Goal: Task Accomplishment & Management: Manage account settings

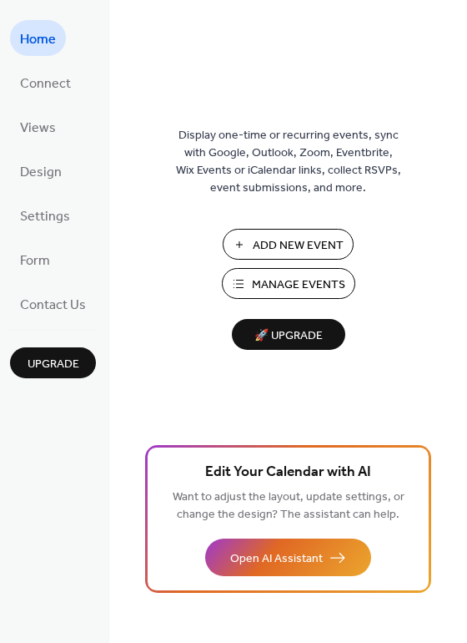
click at [287, 289] on span "Manage Events" at bounding box center [298, 285] width 93 height 18
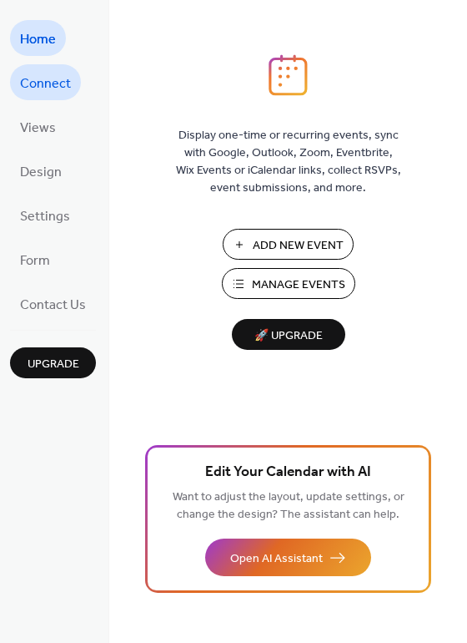
click at [50, 88] on span "Connect" at bounding box center [45, 84] width 51 height 26
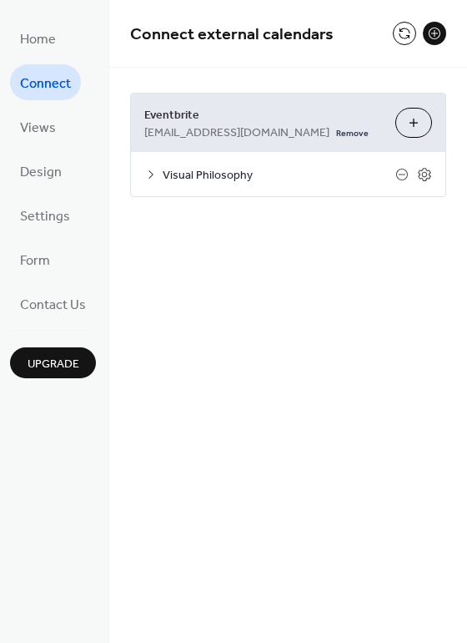
click at [308, 126] on span "info@visualphilosophystudio.com" at bounding box center [236, 133] width 185 height 18
click at [219, 123] on span "Eventbrite" at bounding box center [263, 116] width 238 height 18
click at [38, 125] on span "Views" at bounding box center [38, 128] width 36 height 26
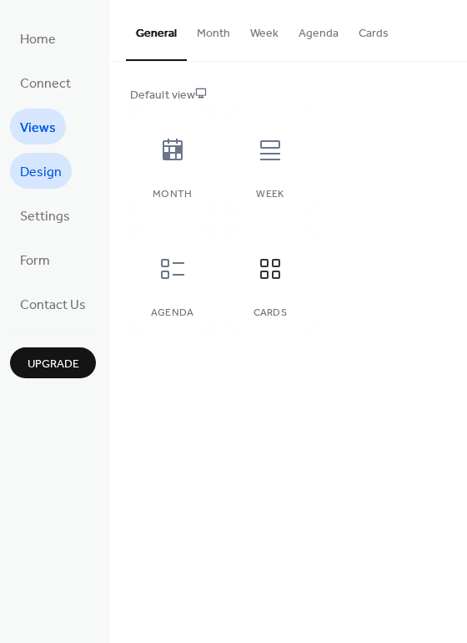
click at [38, 169] on span "Design" at bounding box center [41, 172] width 42 height 26
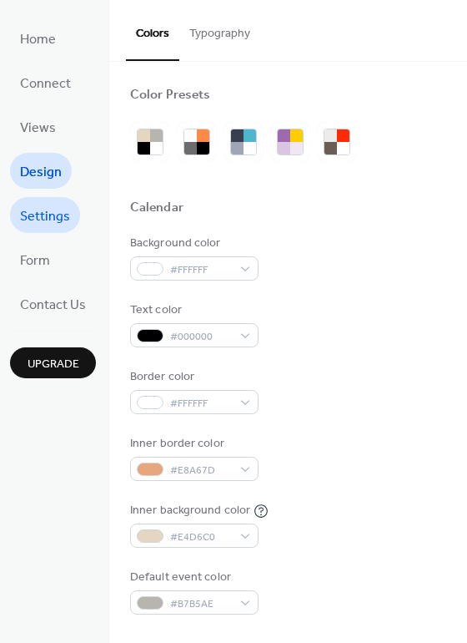
click at [37, 221] on span "Settings" at bounding box center [45, 217] width 50 height 26
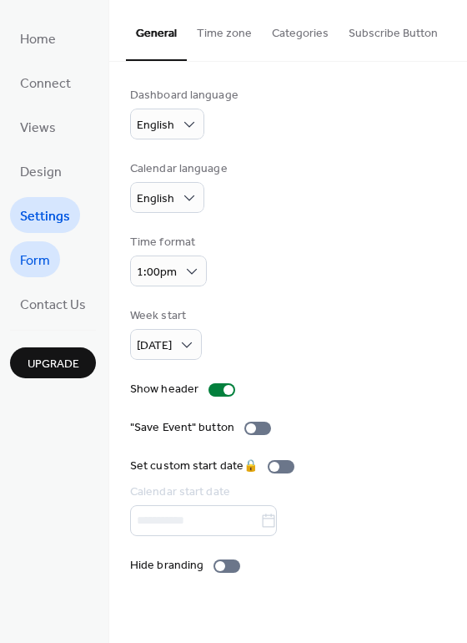
click at [52, 265] on link "Form" at bounding box center [35, 259] width 50 height 36
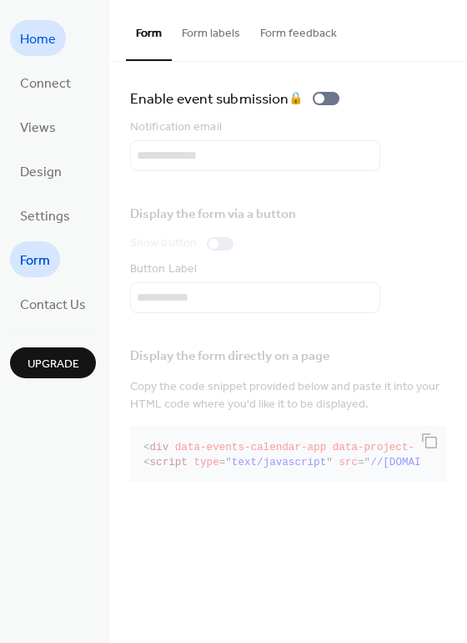
click at [21, 29] on span "Home" at bounding box center [38, 40] width 36 height 26
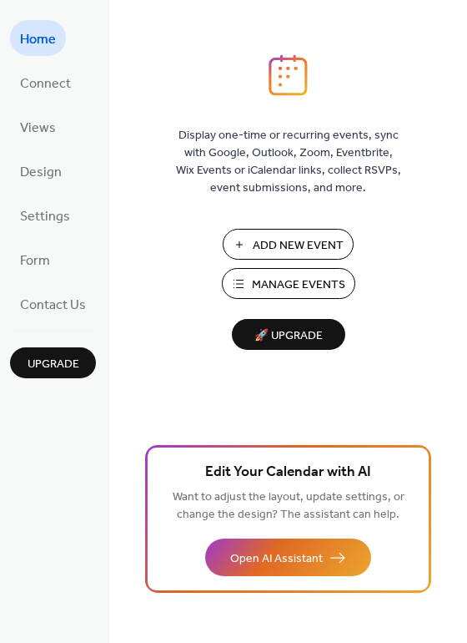
click at [280, 264] on div "Add New Event Manage Events 🚀 Upgrade" at bounding box center [288, 289] width 167 height 121
click at [279, 280] on span "Manage Events" at bounding box center [298, 285] width 93 height 18
click at [55, 360] on span "Upgrade" at bounding box center [54, 364] width 52 height 18
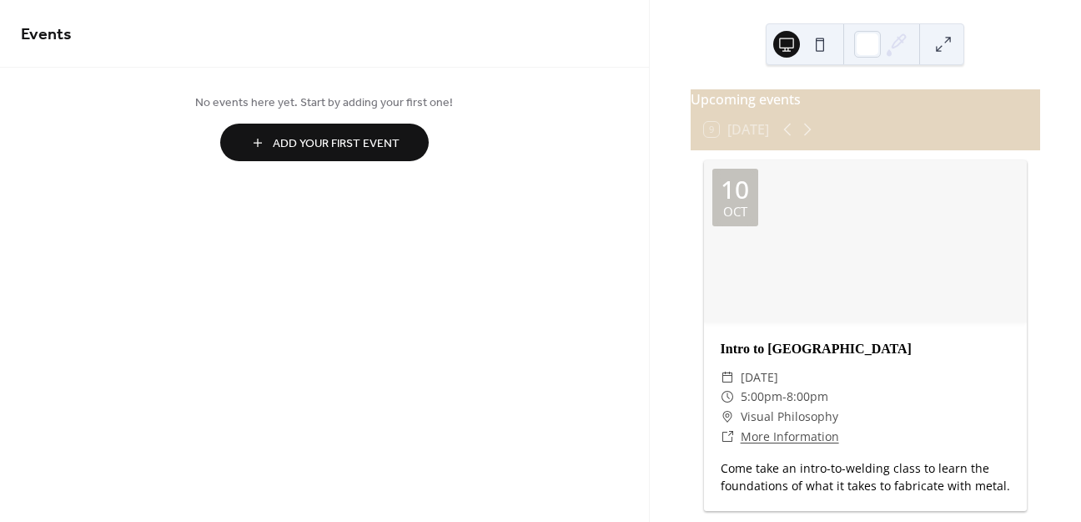
click at [817, 47] on button at bounding box center [820, 44] width 27 height 27
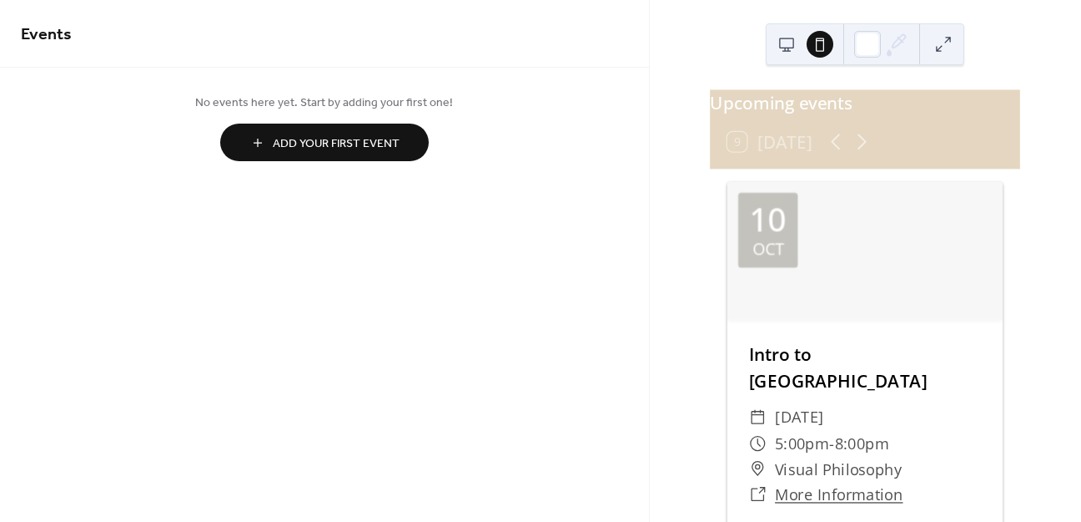
click at [790, 41] on button at bounding box center [787, 44] width 27 height 27
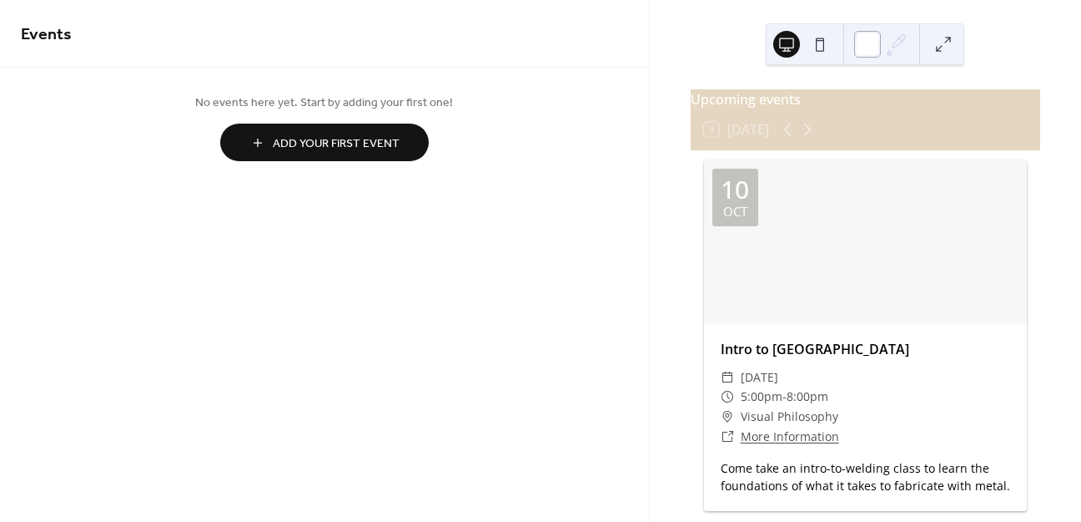
click at [865, 38] on div at bounding box center [868, 44] width 27 height 27
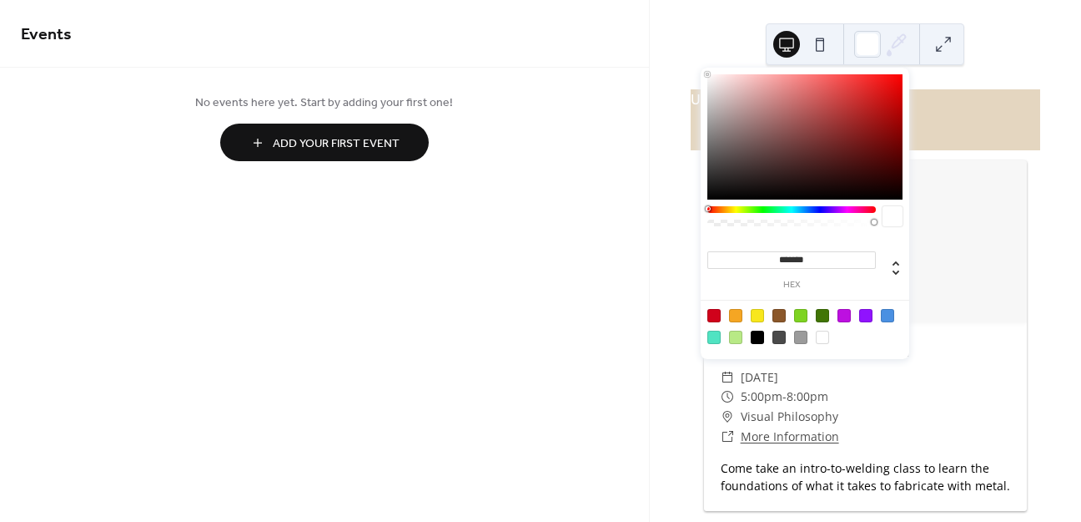
click at [834, 103] on div at bounding box center [805, 136] width 195 height 125
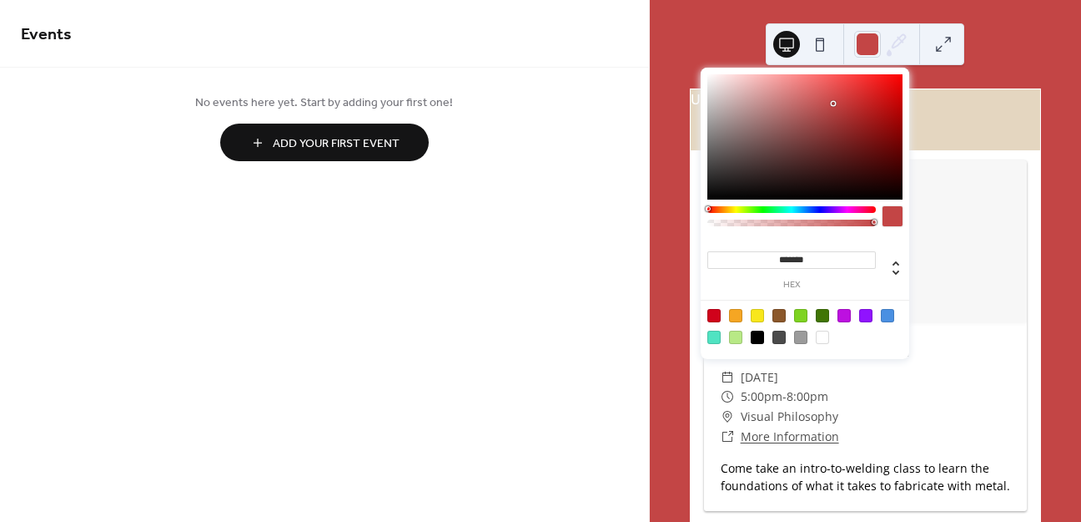
type input "*******"
click at [713, 75] on div at bounding box center [805, 136] width 195 height 125
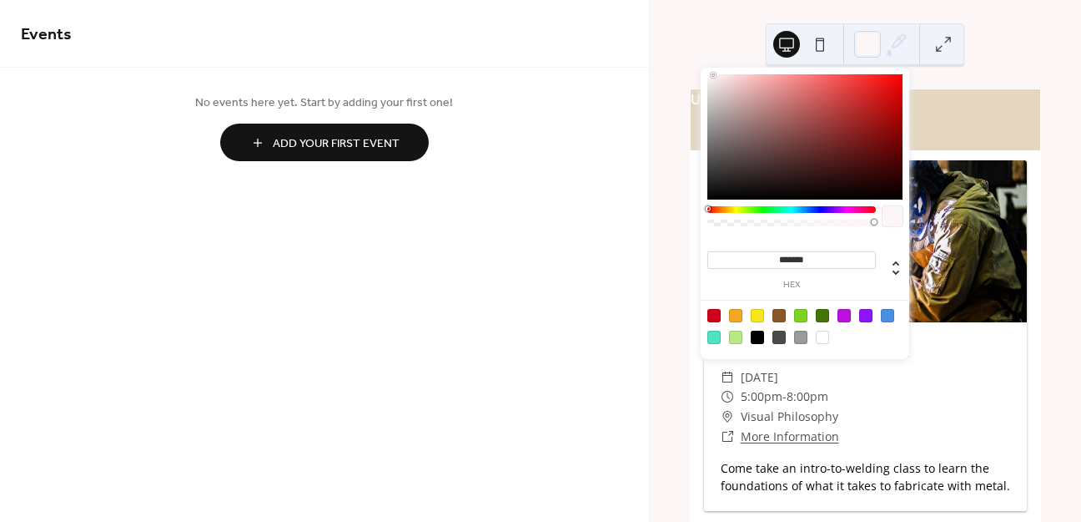
click at [719, 33] on div "Upcoming events 9 Today 10 Oct Intro to Welding ​ Friday, October 10, 2025 ​ 5:…" at bounding box center [865, 261] width 431 height 522
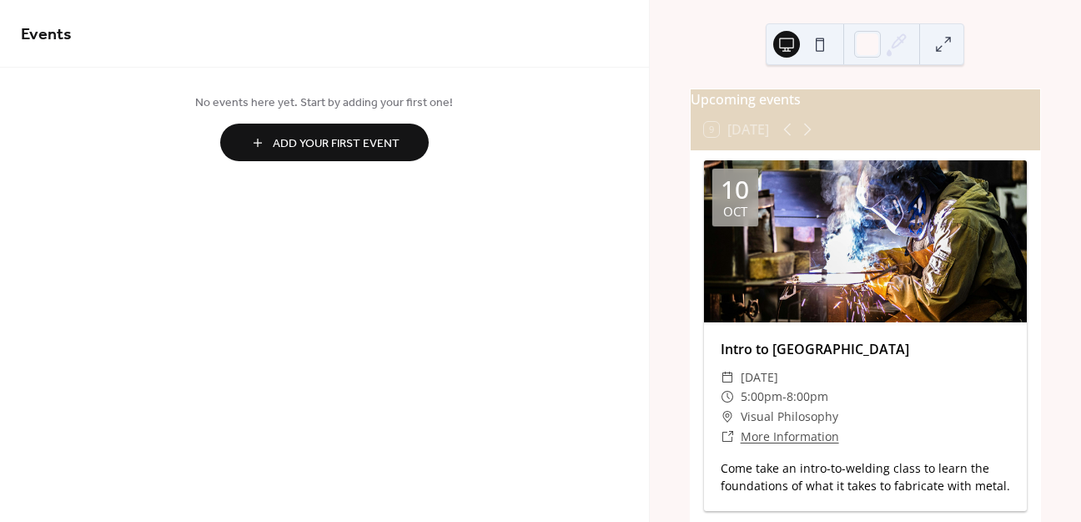
click at [847, 37] on div at bounding box center [865, 44] width 199 height 42
click at [861, 40] on div at bounding box center [868, 44] width 27 height 27
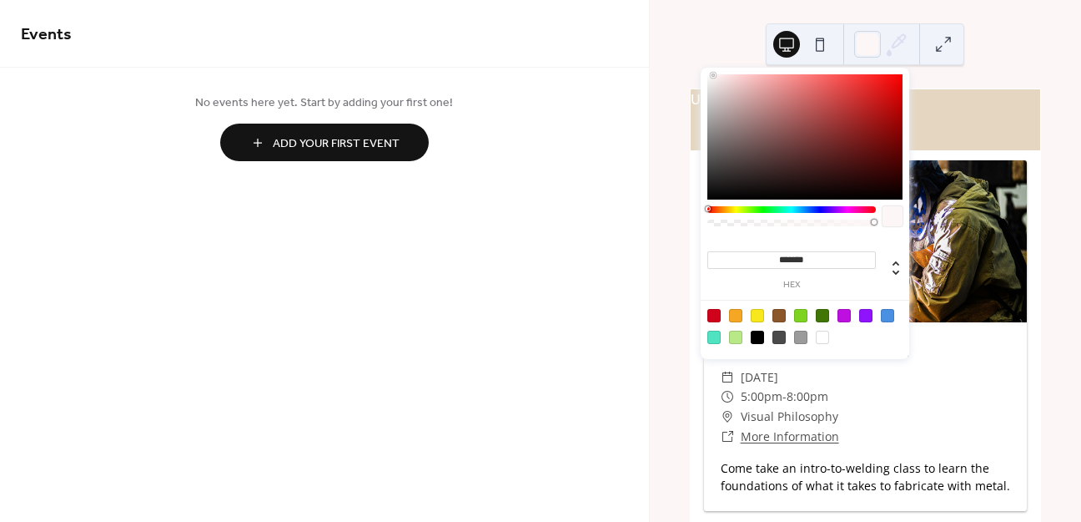
click at [825, 333] on div at bounding box center [822, 336] width 13 height 13
type input "*******"
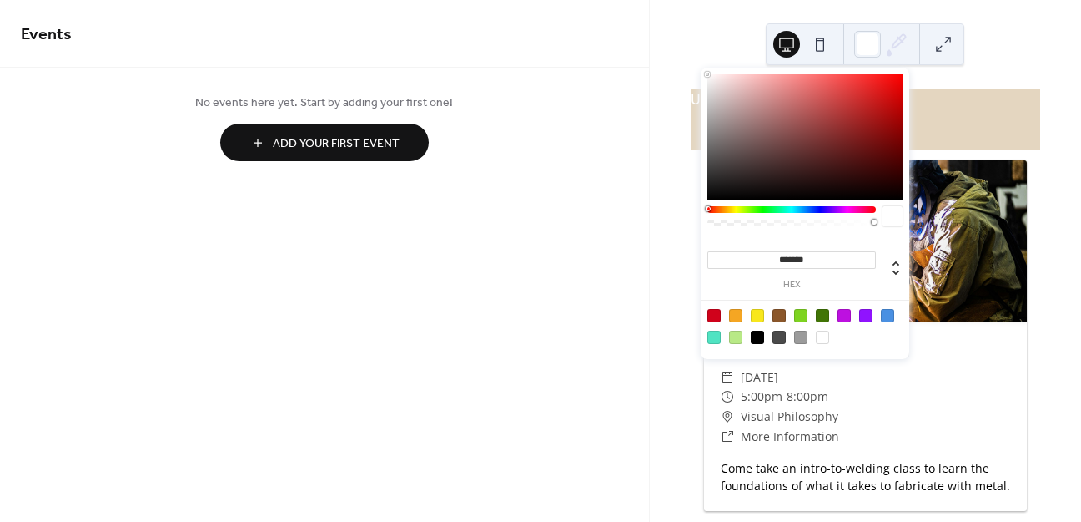
click at [702, 48] on div "Upcoming events 9 Today 10 Oct Intro to Welding ​ Friday, October 10, 2025 ​ 5:…" at bounding box center [865, 261] width 431 height 522
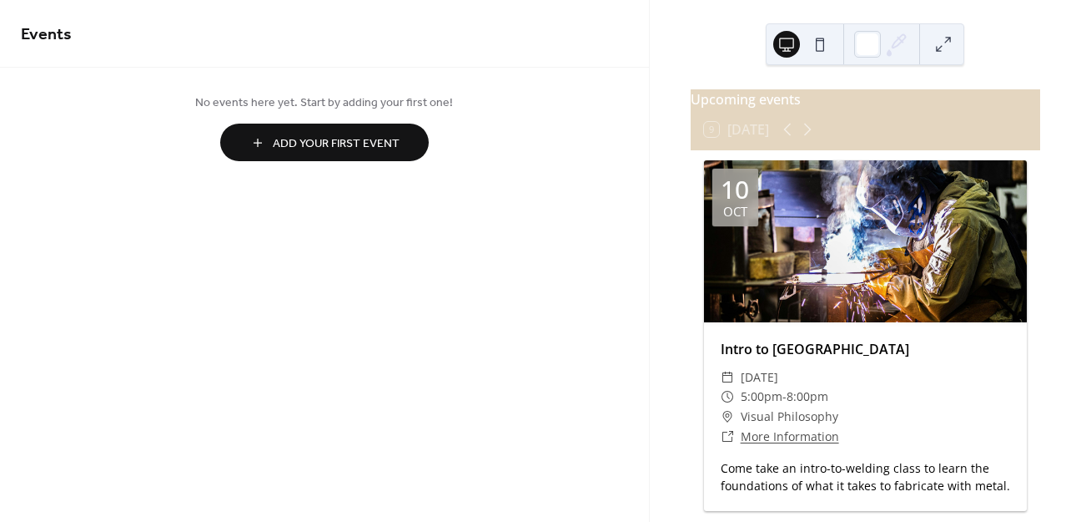
click at [727, 119] on div "9 Today" at bounding box center [866, 129] width 350 height 40
click at [939, 48] on button at bounding box center [943, 44] width 27 height 27
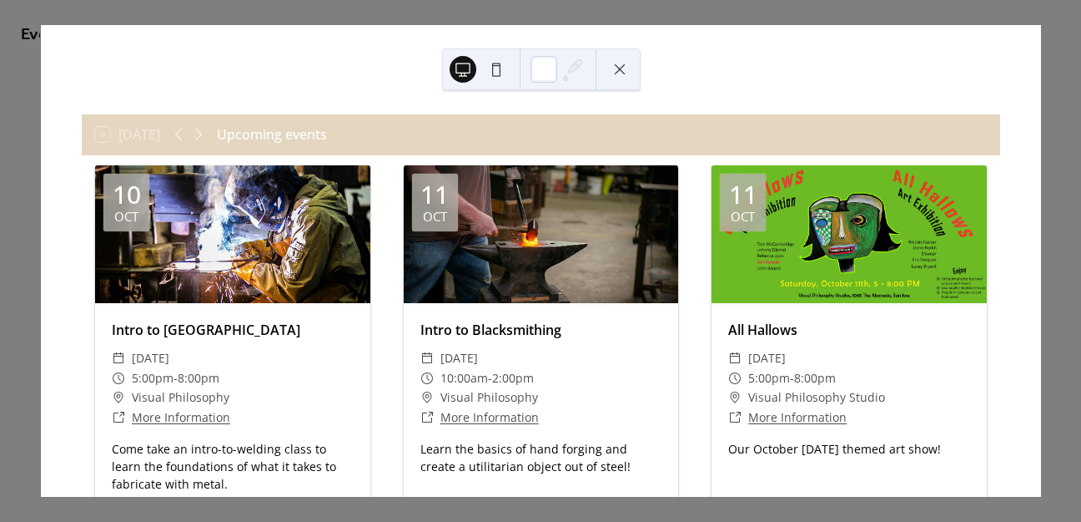
click at [623, 66] on button at bounding box center [620, 69] width 27 height 27
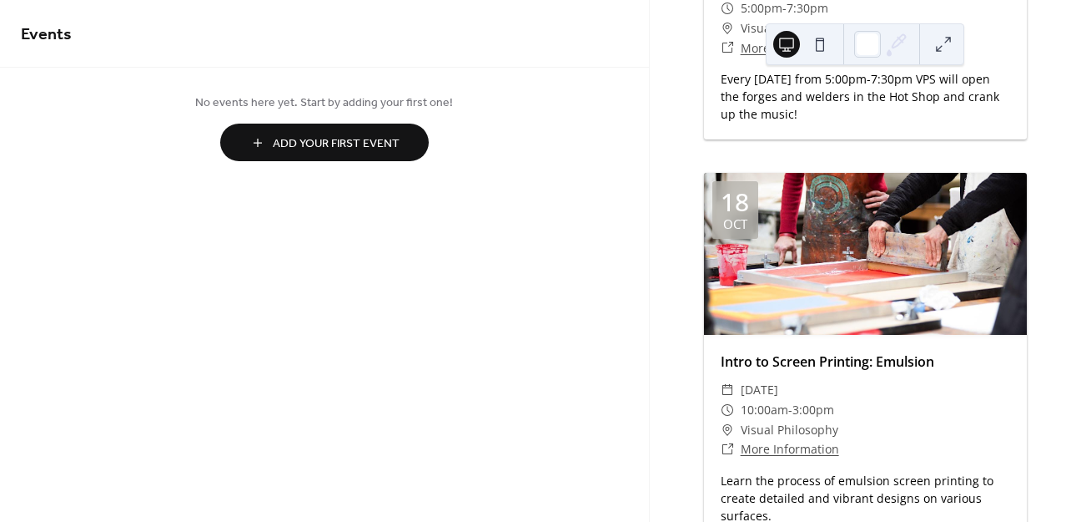
scroll to position [2097, 0]
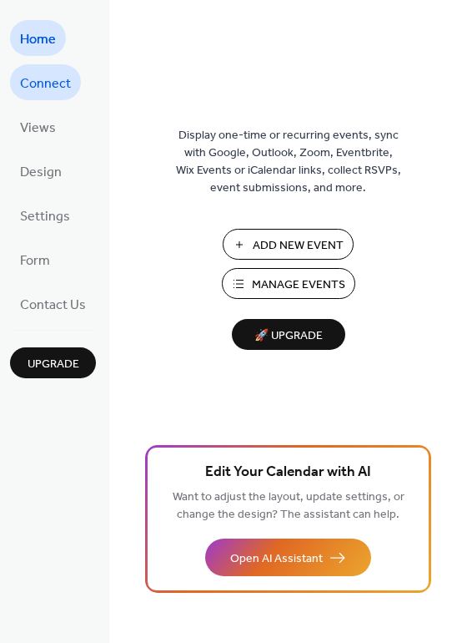
click at [58, 88] on span "Connect" at bounding box center [45, 84] width 51 height 26
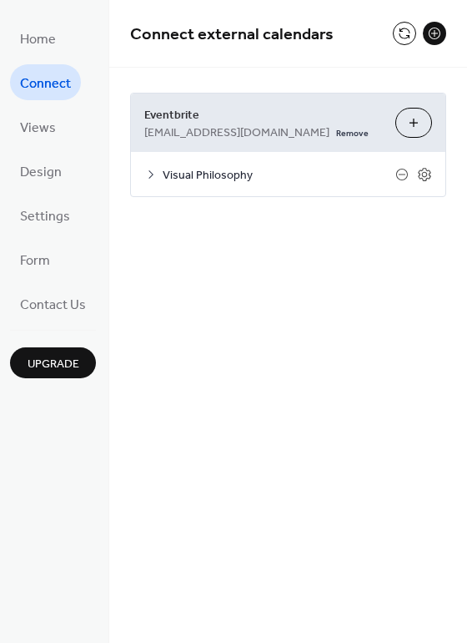
click at [416, 131] on button "Choose Organizers" at bounding box center [414, 123] width 37 height 30
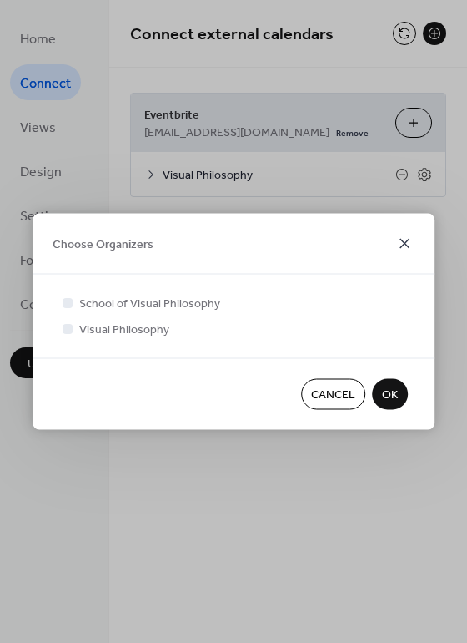
click at [400, 247] on icon at bounding box center [405, 244] width 20 height 20
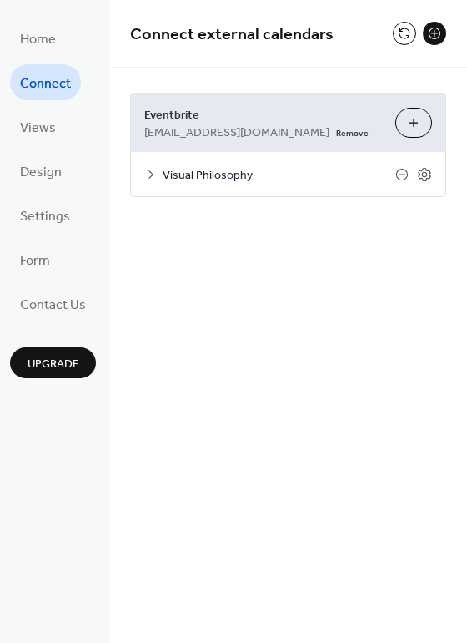
click at [150, 165] on div "Visual Philosophy" at bounding box center [288, 174] width 315 height 44
click at [150, 169] on icon at bounding box center [150, 174] width 13 height 13
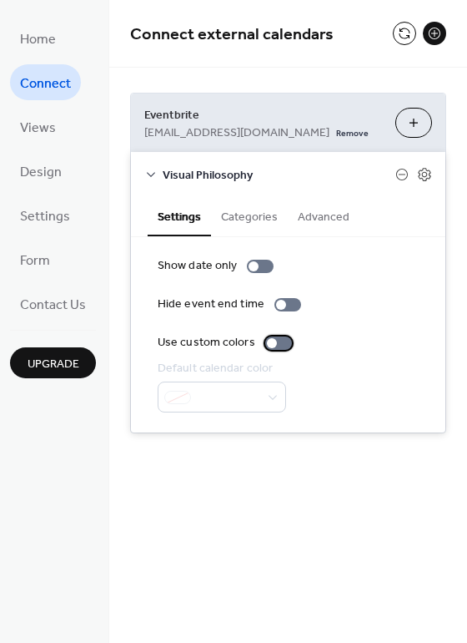
click at [280, 345] on div at bounding box center [278, 342] width 27 height 13
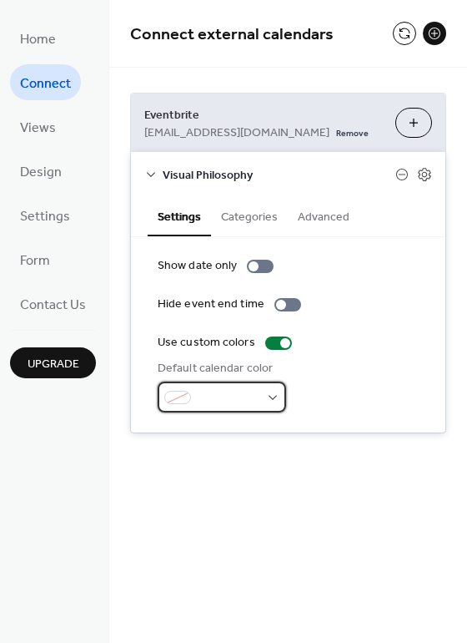
click at [241, 396] on span at bounding box center [229, 399] width 62 height 18
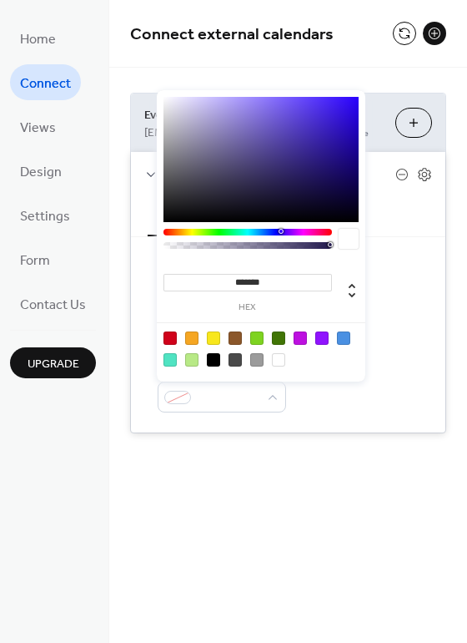
click at [326, 408] on div "Default calendar color" at bounding box center [288, 386] width 261 height 53
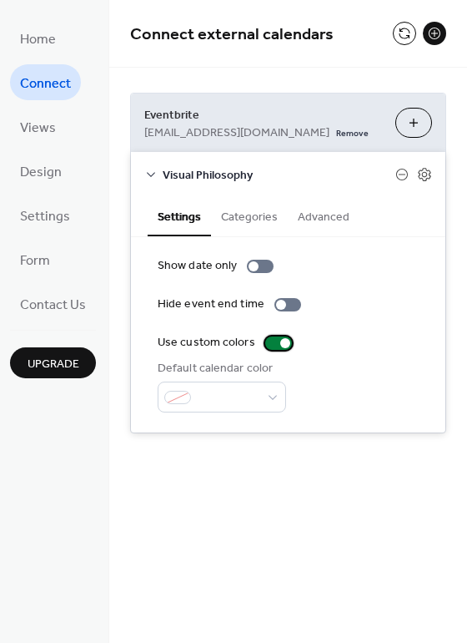
click at [280, 340] on div at bounding box center [285, 343] width 10 height 10
click at [256, 213] on button "Categories" at bounding box center [249, 215] width 77 height 38
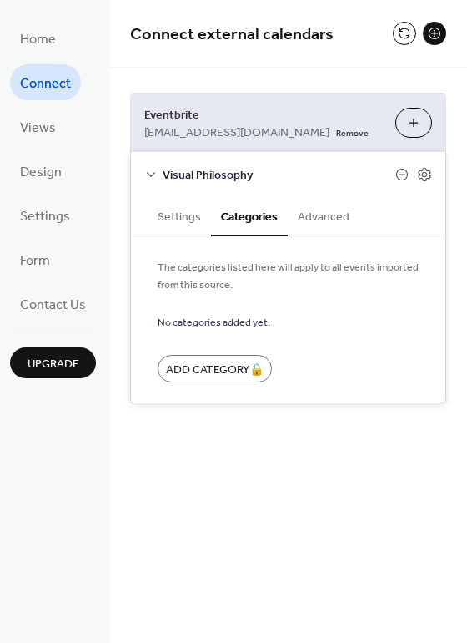
click at [310, 236] on div "Settings Categories Advanced" at bounding box center [288, 216] width 315 height 41
click at [310, 219] on button "Advanced" at bounding box center [324, 215] width 72 height 38
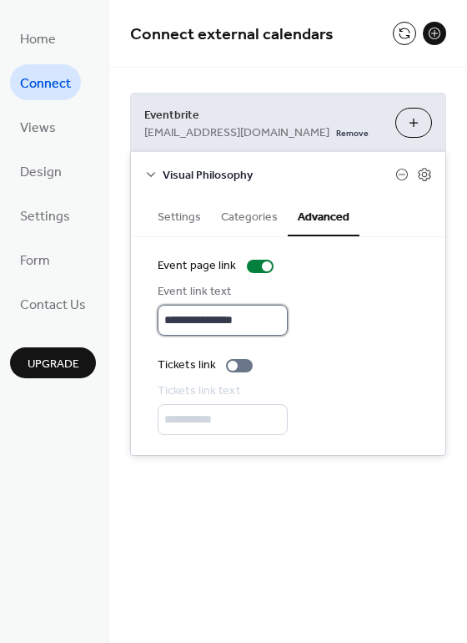
click at [230, 317] on input "**********" at bounding box center [223, 320] width 130 height 31
click at [190, 322] on input "**********" at bounding box center [223, 320] width 130 height 31
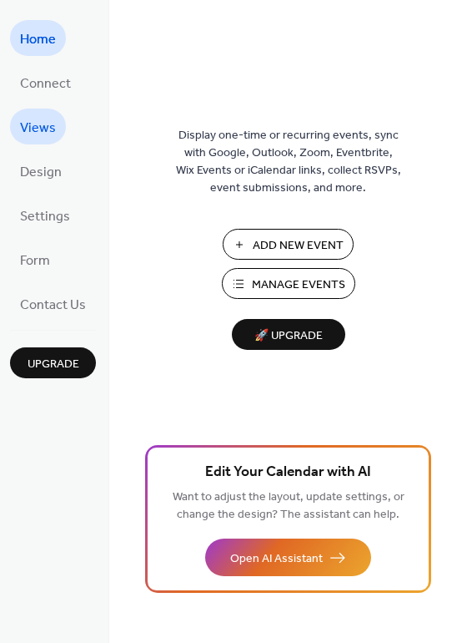
click at [47, 131] on span "Views" at bounding box center [38, 128] width 36 height 26
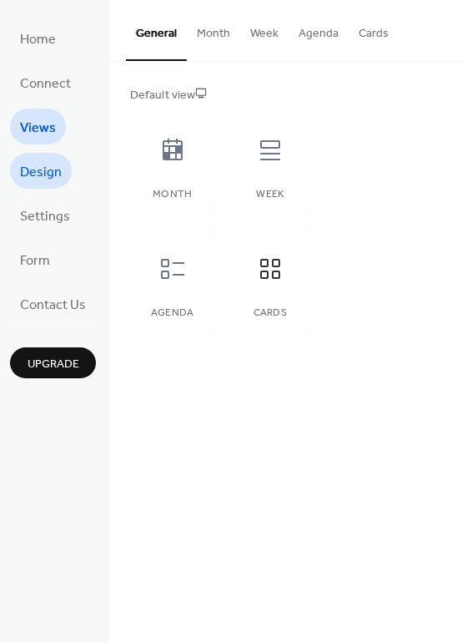
click at [33, 174] on span "Design" at bounding box center [41, 172] width 42 height 26
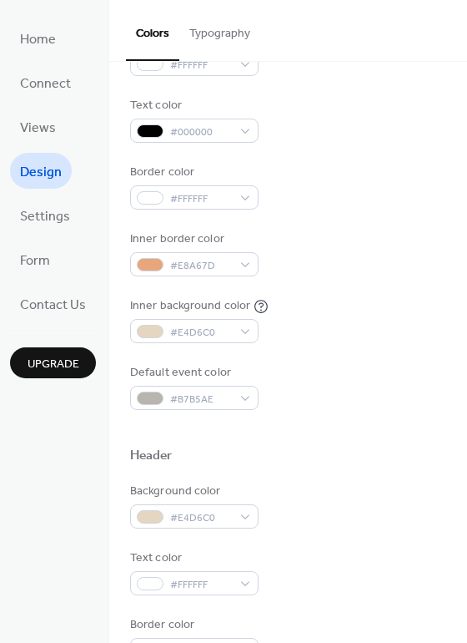
scroll to position [243, 0]
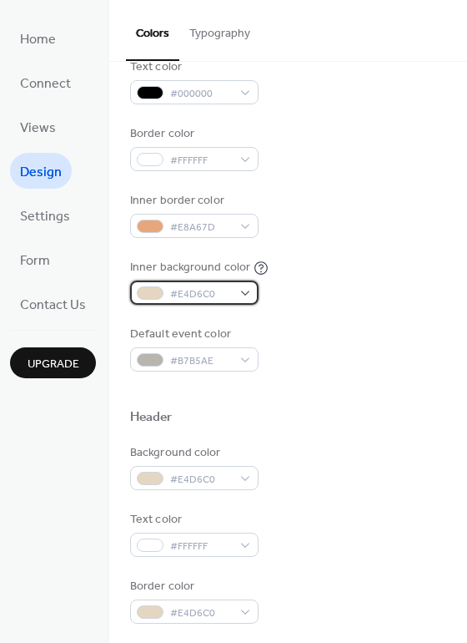
click at [177, 295] on span "#E4D6C0" at bounding box center [201, 294] width 62 height 18
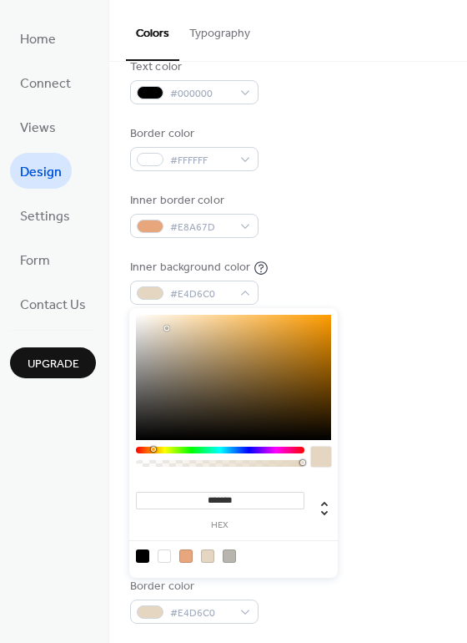
type input "*******"
click at [255, 336] on div at bounding box center [233, 377] width 195 height 125
drag, startPoint x: 295, startPoint y: 625, endPoint x: 275, endPoint y: 625, distance: 20.0
click at [295, 625] on div at bounding box center [288, 642] width 316 height 38
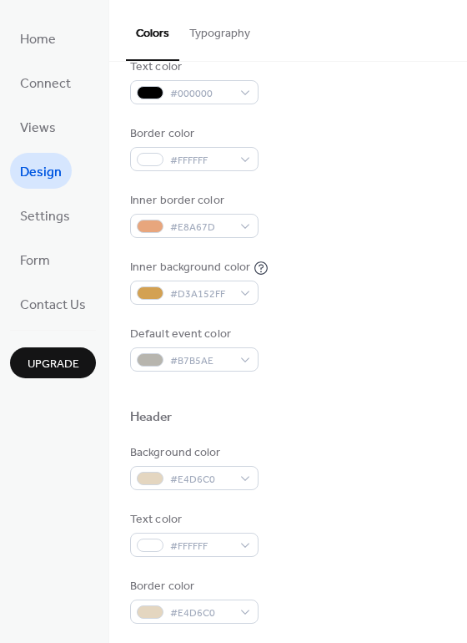
click at [205, 626] on div at bounding box center [288, 642] width 316 height 38
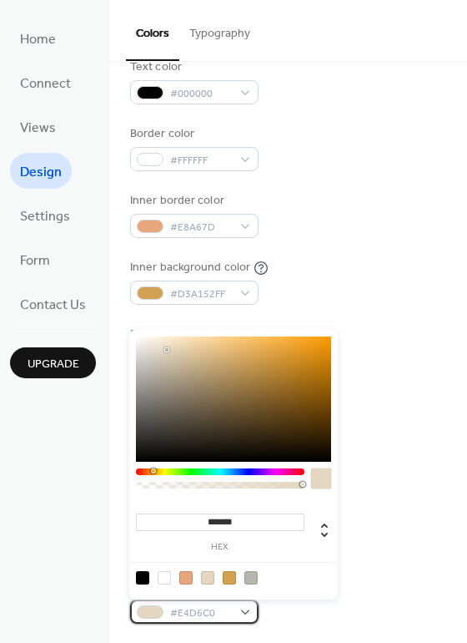
click at [200, 609] on span "#E4D6C0" at bounding box center [201, 613] width 62 height 18
click at [189, 471] on div at bounding box center [220, 471] width 169 height 7
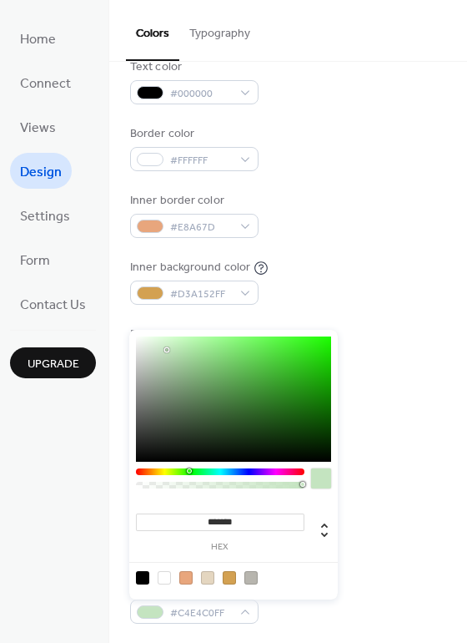
type input "*******"
click at [185, 353] on div at bounding box center [233, 398] width 195 height 125
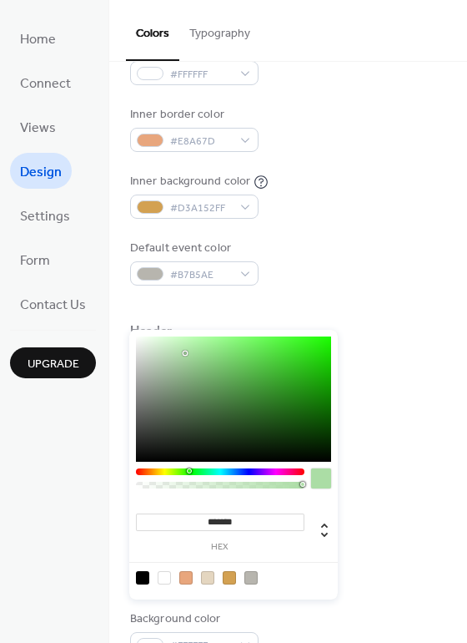
click at [350, 259] on div "Default event color #B7B5AE" at bounding box center [288, 262] width 316 height 46
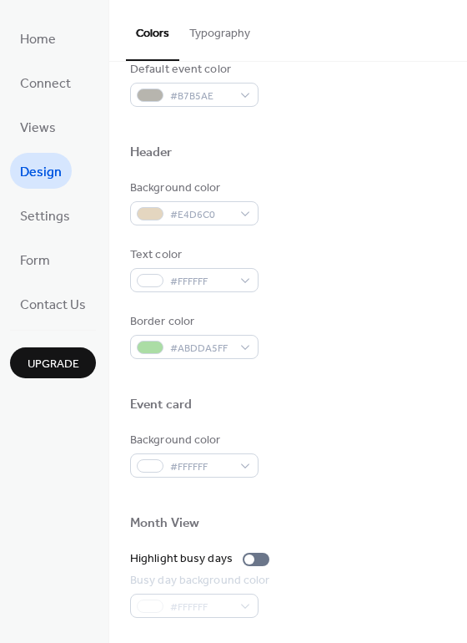
scroll to position [517, 0]
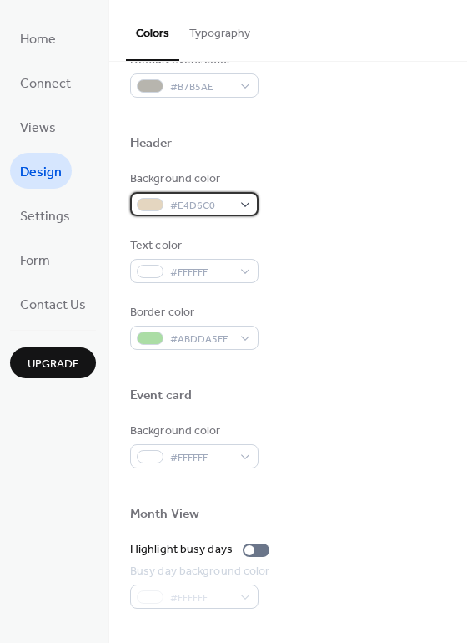
click at [204, 212] on span "#E4D6C0" at bounding box center [201, 206] width 62 height 18
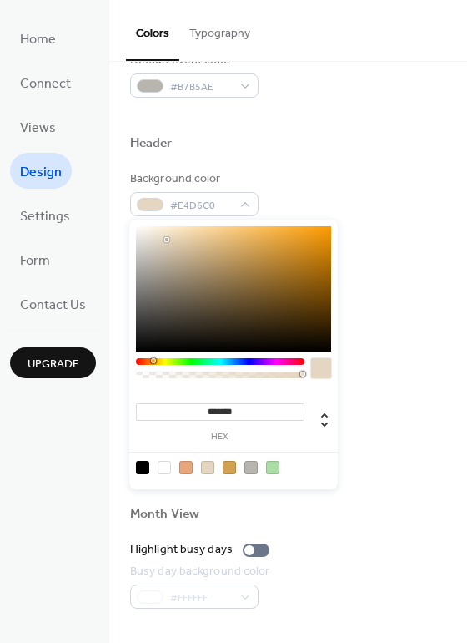
click at [274, 148] on div "Header" at bounding box center [288, 146] width 316 height 22
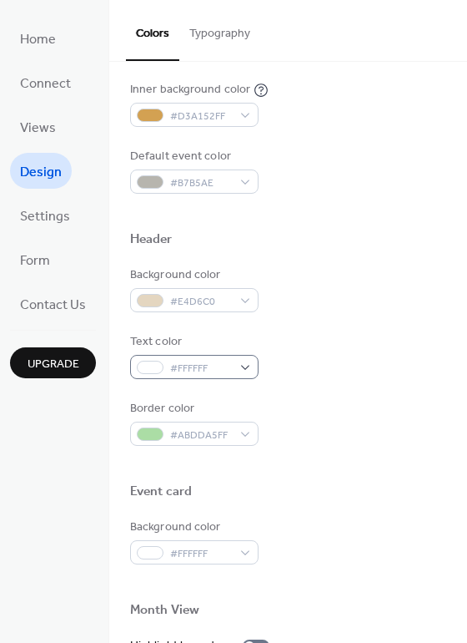
scroll to position [502, 0]
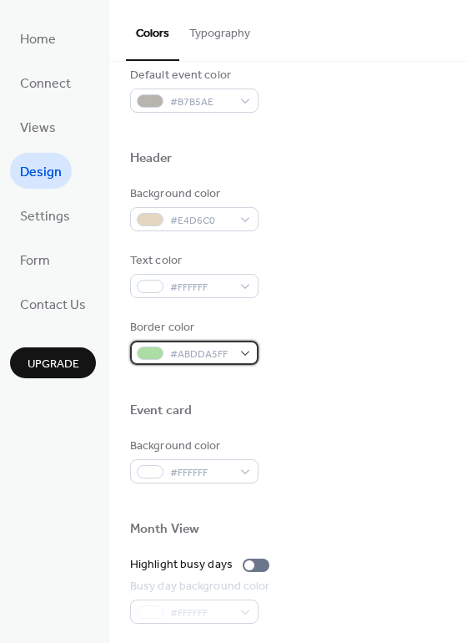
click at [179, 360] on span "#ABDDA5FF" at bounding box center [201, 354] width 62 height 18
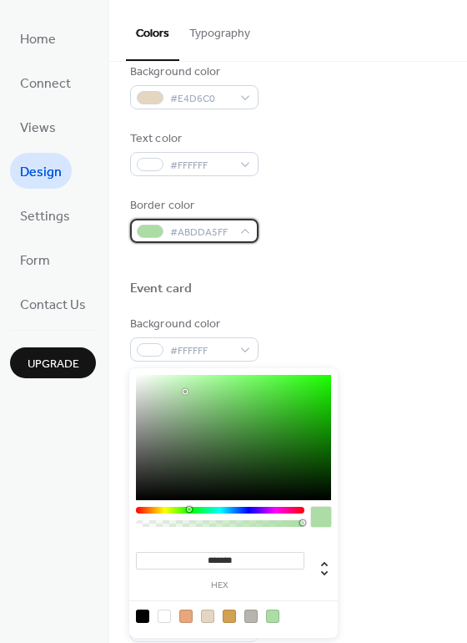
scroll to position [648, 0]
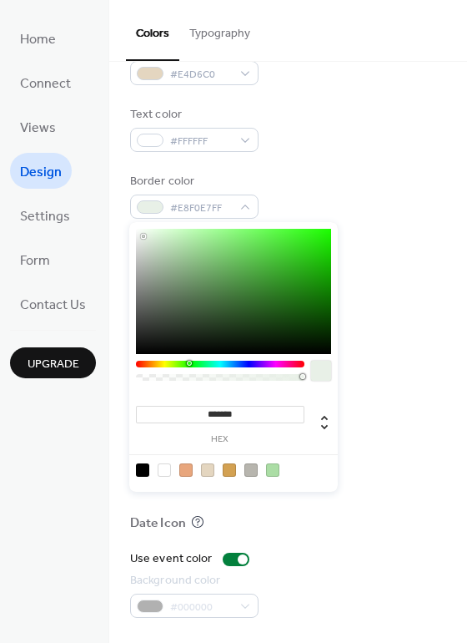
click at [143, 382] on div "******* hex" at bounding box center [233, 357] width 209 height 270
type input "*******"
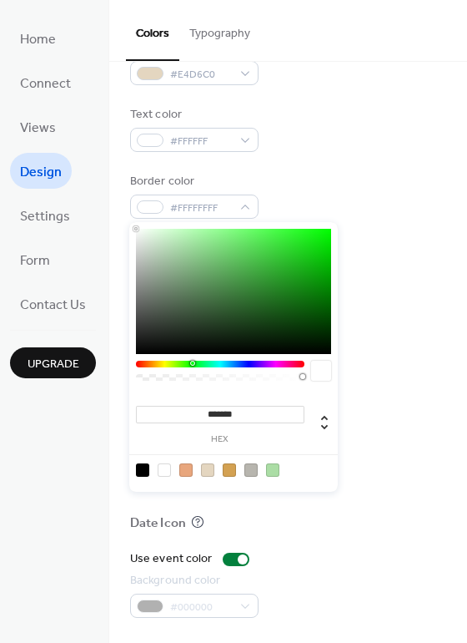
drag, startPoint x: 144, startPoint y: 236, endPoint x: 129, endPoint y: 224, distance: 19.6
click at [129, 224] on div "******* hex" at bounding box center [233, 357] width 209 height 270
click at [190, 72] on span "#E4D6C0" at bounding box center [201, 75] width 62 height 18
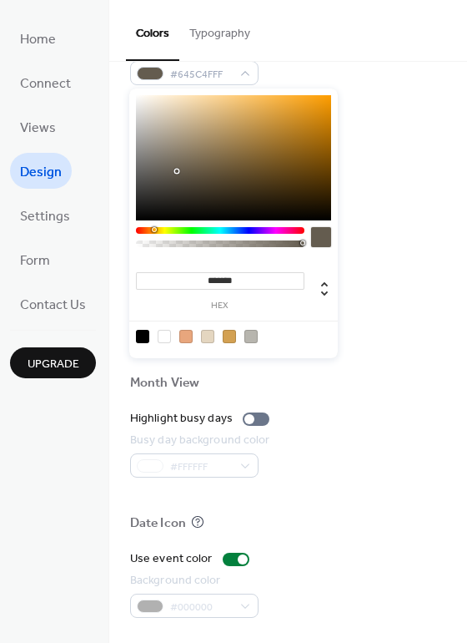
click at [178, 171] on div at bounding box center [233, 157] width 195 height 125
click at [204, 168] on div at bounding box center [233, 157] width 195 height 125
click at [212, 165] on div at bounding box center [233, 157] width 195 height 125
click at [215, 156] on div at bounding box center [233, 157] width 195 height 125
click at [210, 161] on div at bounding box center [233, 157] width 195 height 125
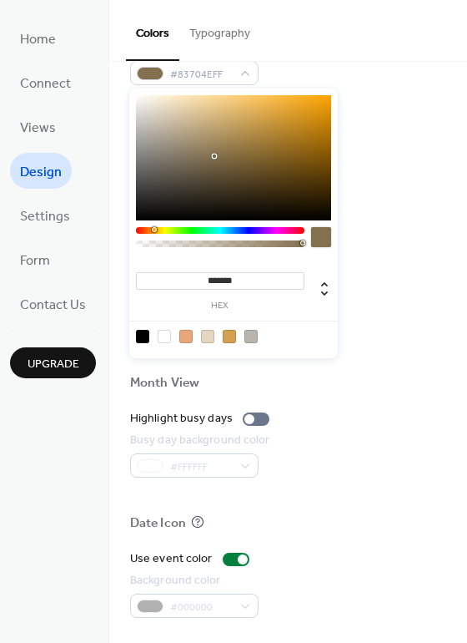
type input "*******"
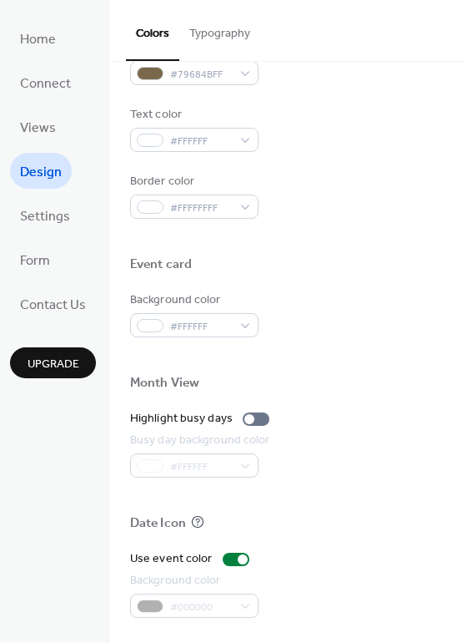
click at [229, 23] on button "Typography" at bounding box center [219, 29] width 81 height 59
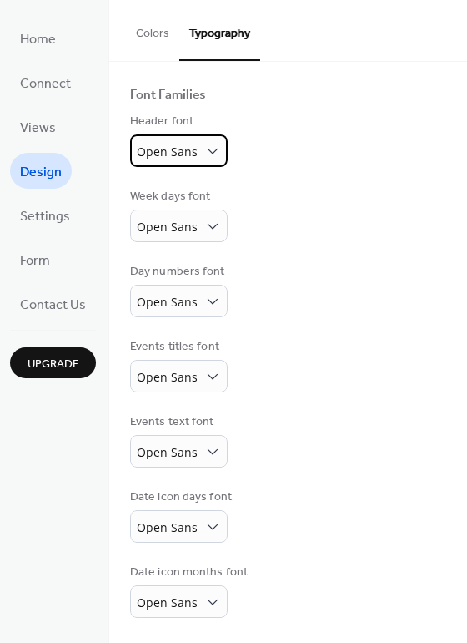
click at [190, 150] on span "Open Sans" at bounding box center [167, 152] width 61 height 16
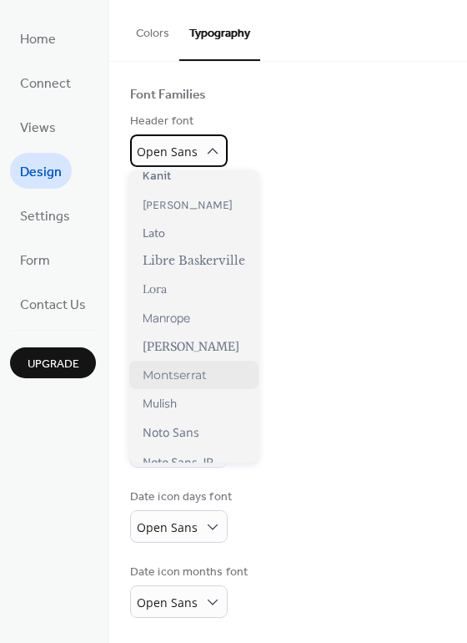
scroll to position [476, 0]
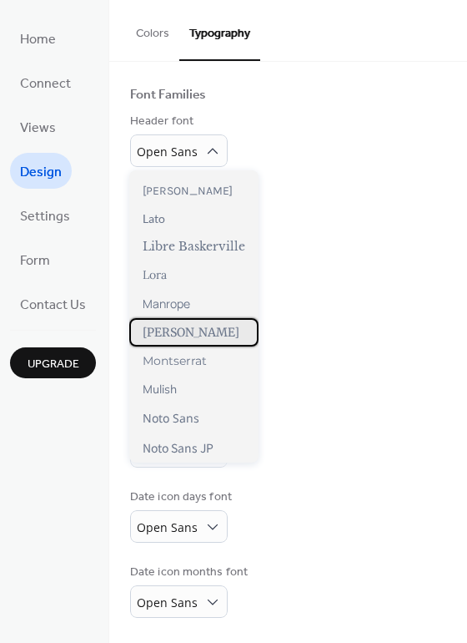
click at [194, 333] on span "Merriweather" at bounding box center [191, 332] width 97 height 15
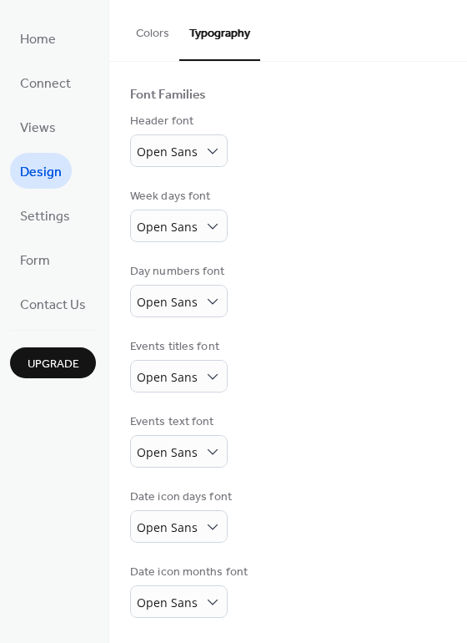
scroll to position [103, 0]
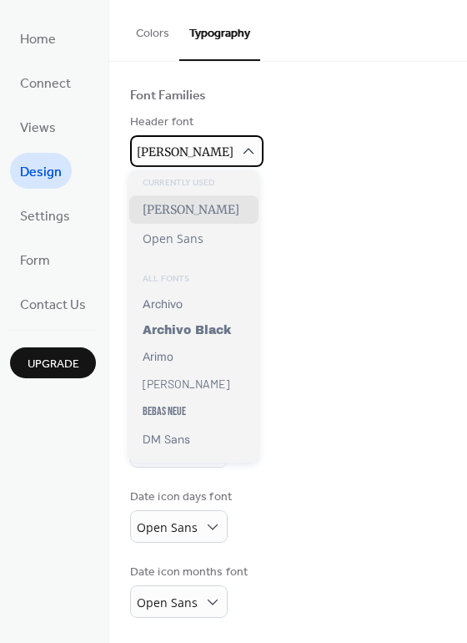
click at [204, 149] on span "Merriweather" at bounding box center [185, 151] width 97 height 15
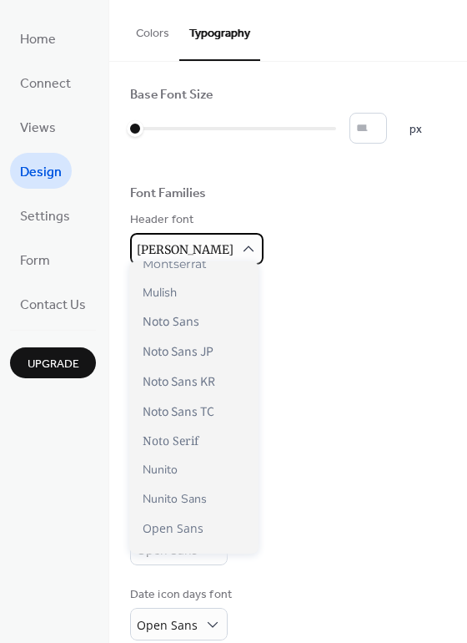
scroll to position [0, 0]
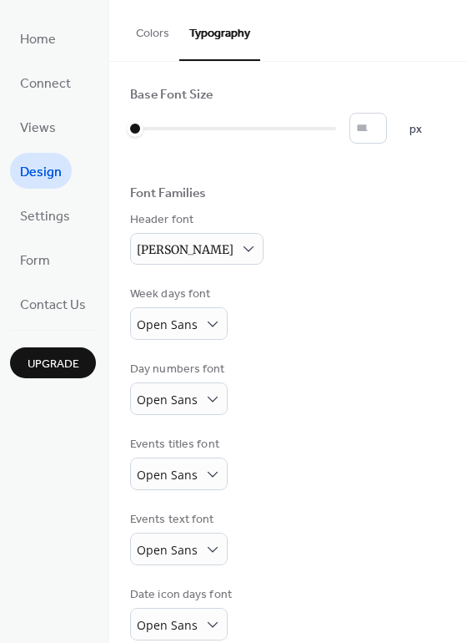
click at [311, 224] on div "Header font Merriweather" at bounding box center [288, 237] width 316 height 53
drag, startPoint x: 224, startPoint y: 244, endPoint x: 219, endPoint y: 268, distance: 24.7
click at [224, 244] on div "Merriweather" at bounding box center [197, 249] width 134 height 32
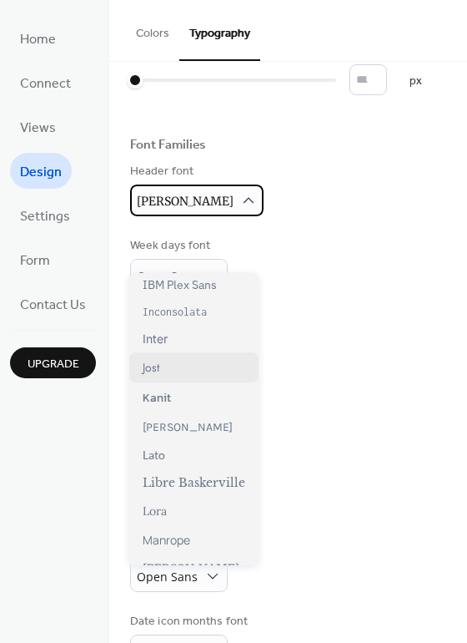
scroll to position [389, 0]
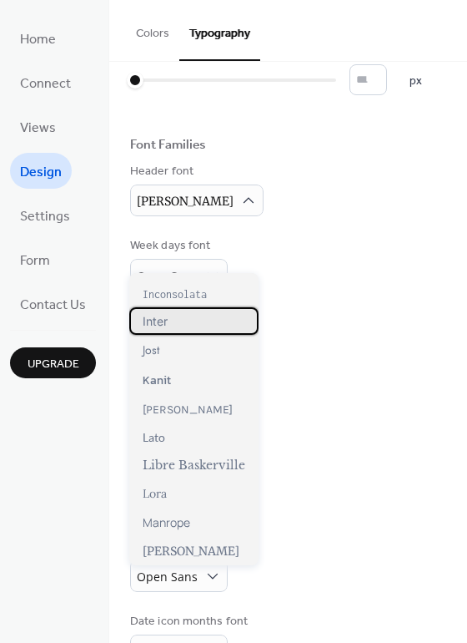
click at [185, 326] on div "Inter" at bounding box center [193, 321] width 129 height 28
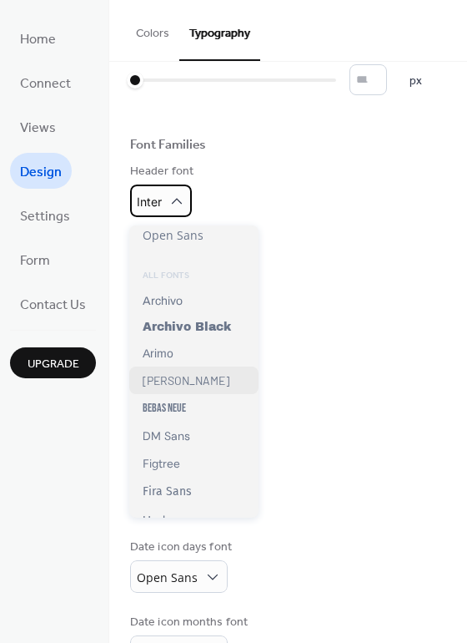
scroll to position [58, 0]
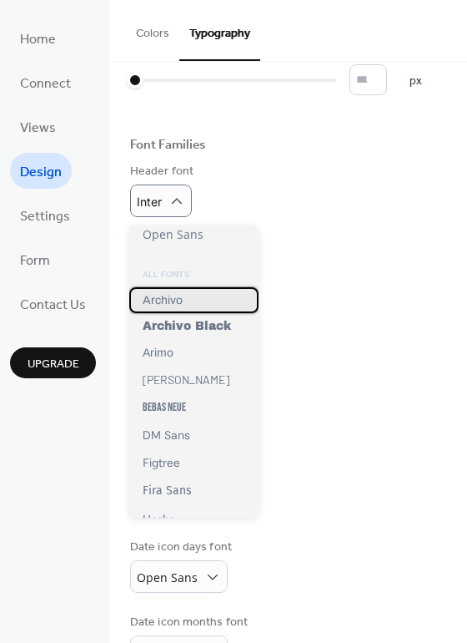
click at [178, 300] on span "Archivo" at bounding box center [163, 300] width 40 height 13
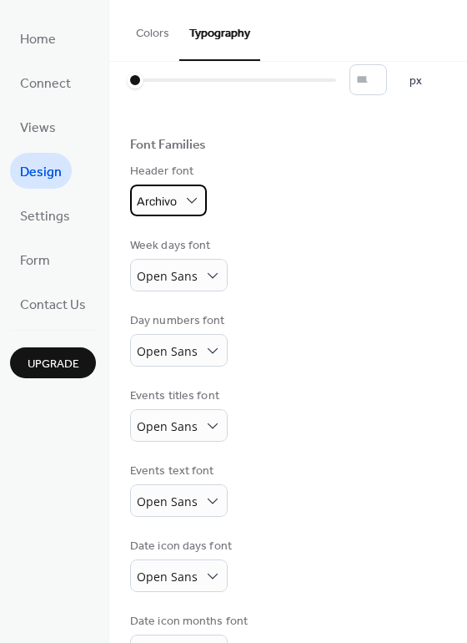
click at [173, 200] on span "Archivo" at bounding box center [157, 201] width 40 height 13
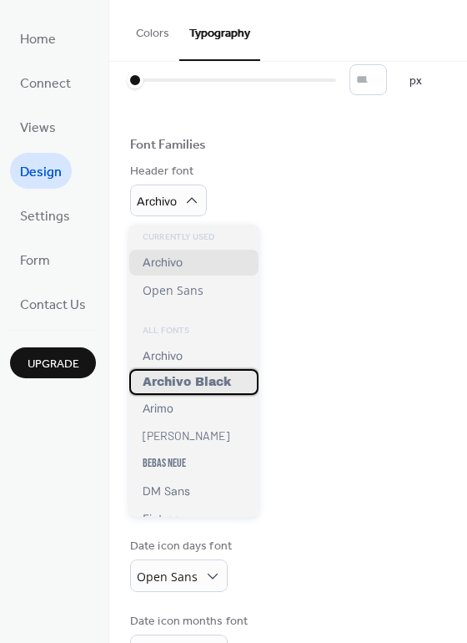
click at [175, 374] on div "Archivo Black" at bounding box center [193, 382] width 129 height 26
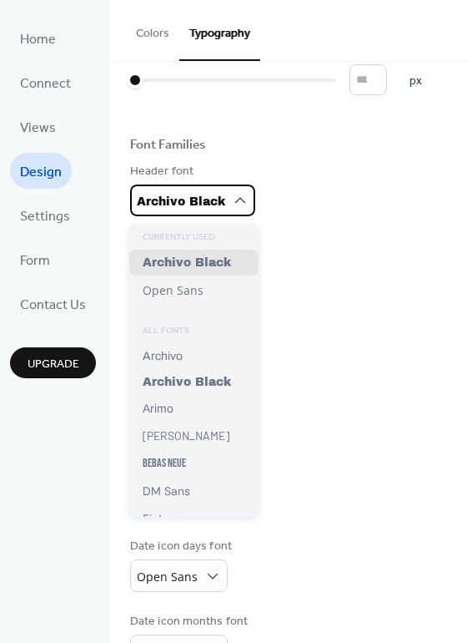
click at [191, 208] on span "Archivo Black" at bounding box center [181, 201] width 88 height 13
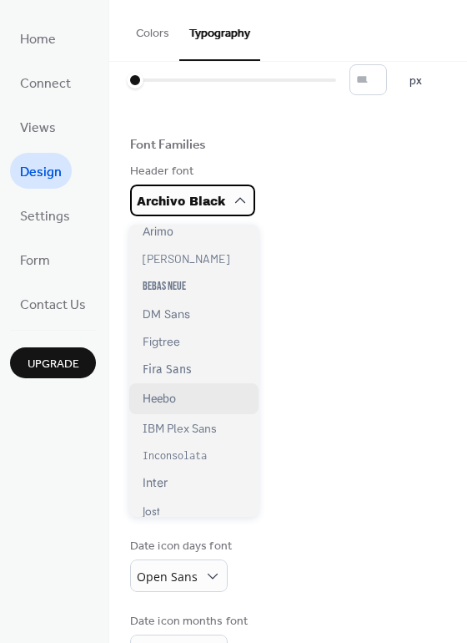
scroll to position [181, 0]
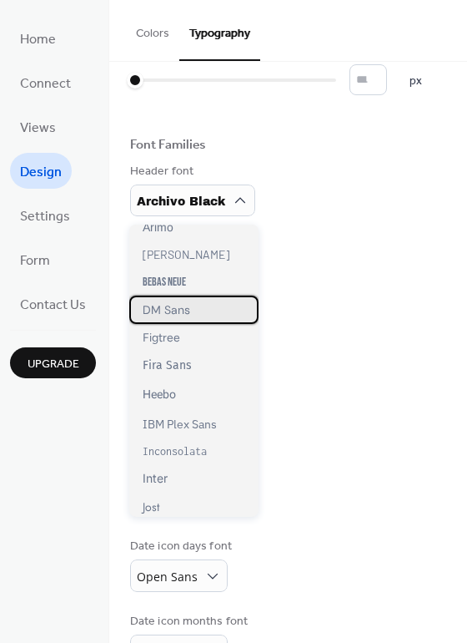
click at [159, 315] on span "DM Sans" at bounding box center [167, 309] width 48 height 15
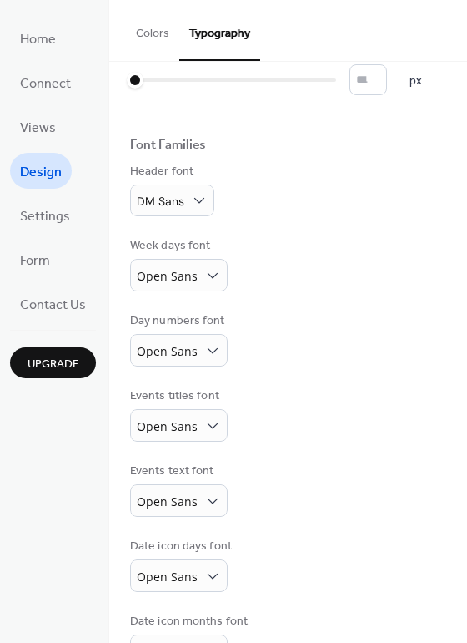
click at [326, 291] on div "Week days font Open Sans" at bounding box center [288, 264] width 316 height 54
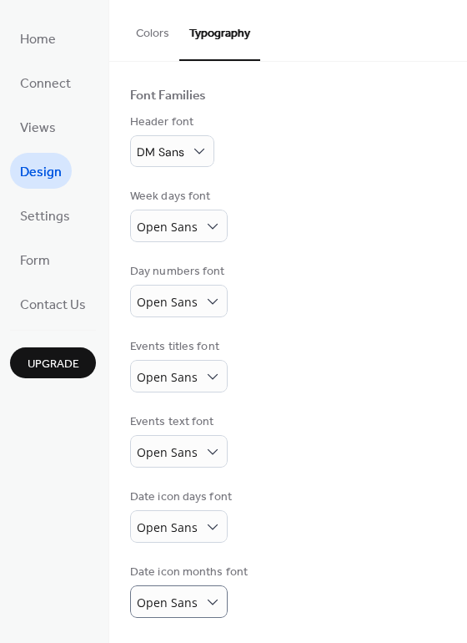
scroll to position [0, 0]
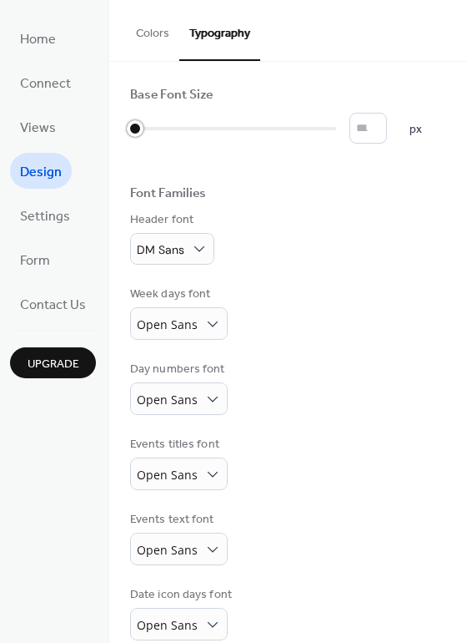
click at [139, 126] on div at bounding box center [135, 128] width 17 height 17
click at [135, 130] on div at bounding box center [132, 128] width 5 height 27
click at [385, 125] on input "**" at bounding box center [369, 128] width 38 height 31
click at [387, 134] on input "*" at bounding box center [369, 128] width 38 height 31
type input "**"
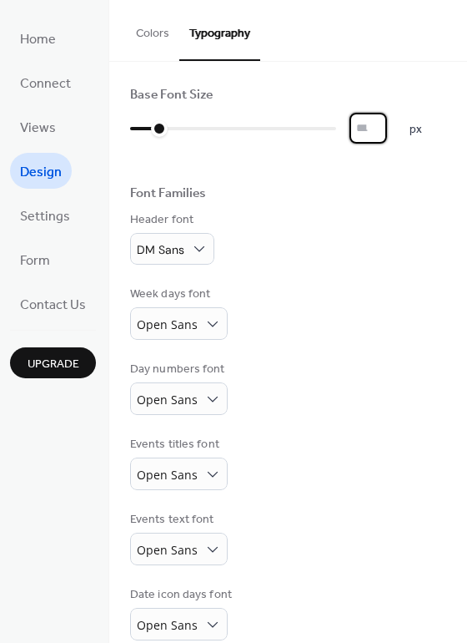
click at [387, 128] on input "**" at bounding box center [369, 128] width 38 height 31
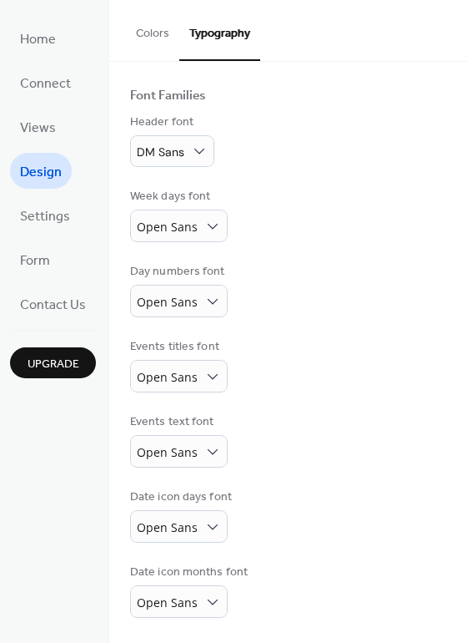
scroll to position [103, 0]
click at [148, 30] on button "Colors" at bounding box center [152, 29] width 53 height 59
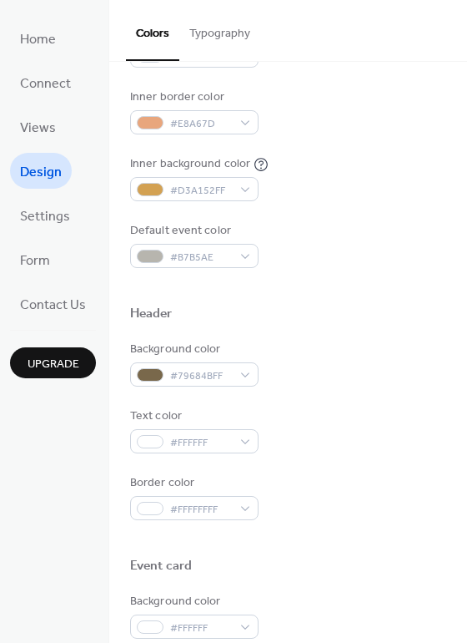
scroll to position [362, 0]
